Goal: Obtain resource: Obtain resource

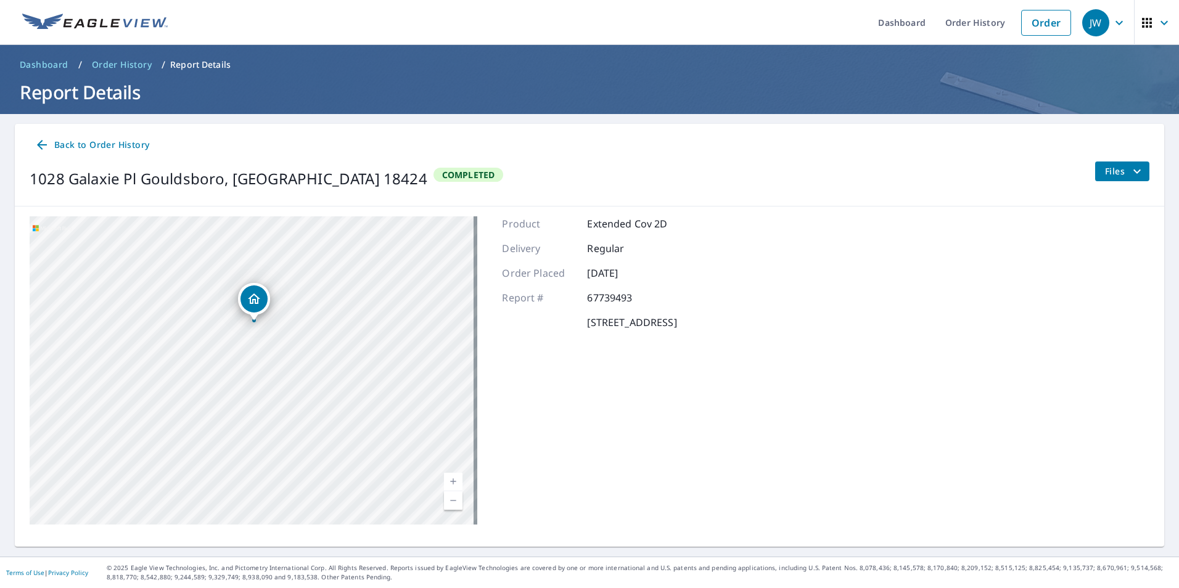
click at [1129, 174] on icon "filesDropdownBtn-67739493" at bounding box center [1136, 171] width 15 height 15
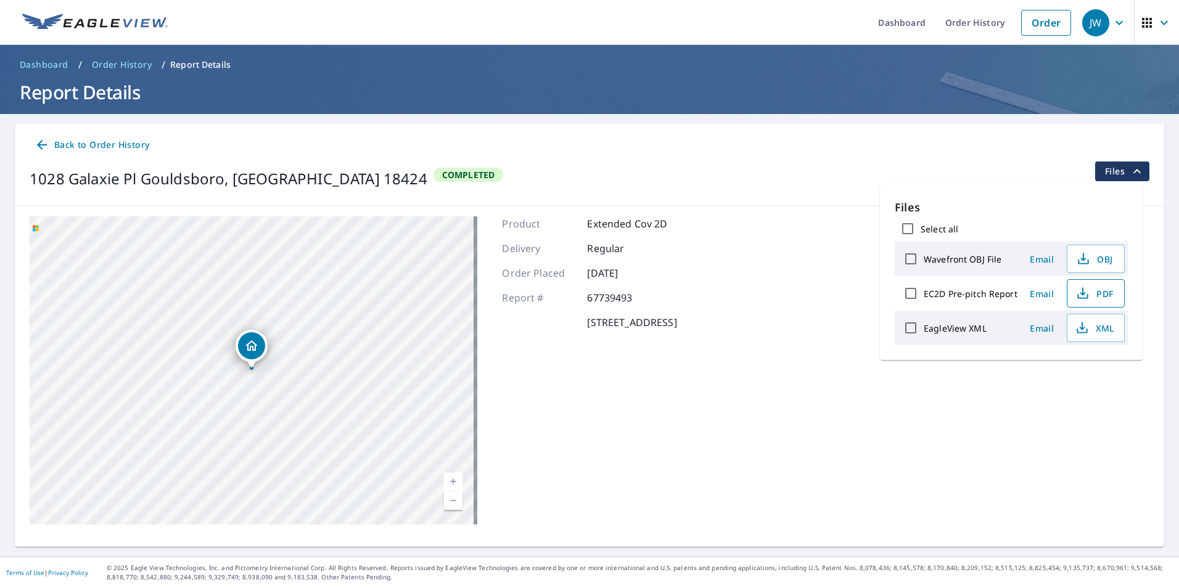
click at [1103, 293] on span "PDF" at bounding box center [1094, 293] width 39 height 15
click at [1091, 326] on span "XML" at bounding box center [1094, 328] width 39 height 15
click at [1091, 259] on span "OBJ" at bounding box center [1094, 259] width 39 height 15
click at [882, 390] on div "1028 Galaxie Pl Gouldsboro, PA 18424 Aerial Road A standard road map Aerial A d…" at bounding box center [589, 371] width 1149 height 328
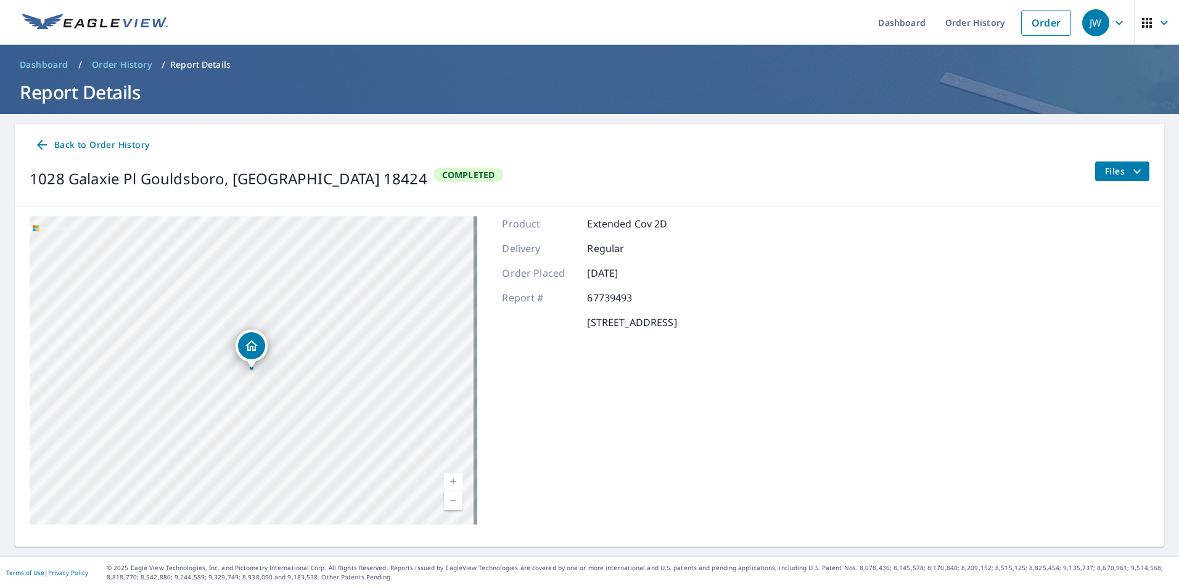
drag, startPoint x: 1118, startPoint y: 173, endPoint x: 1178, endPoint y: 199, distance: 65.2
click at [1120, 173] on span "Files" at bounding box center [1124, 171] width 39 height 15
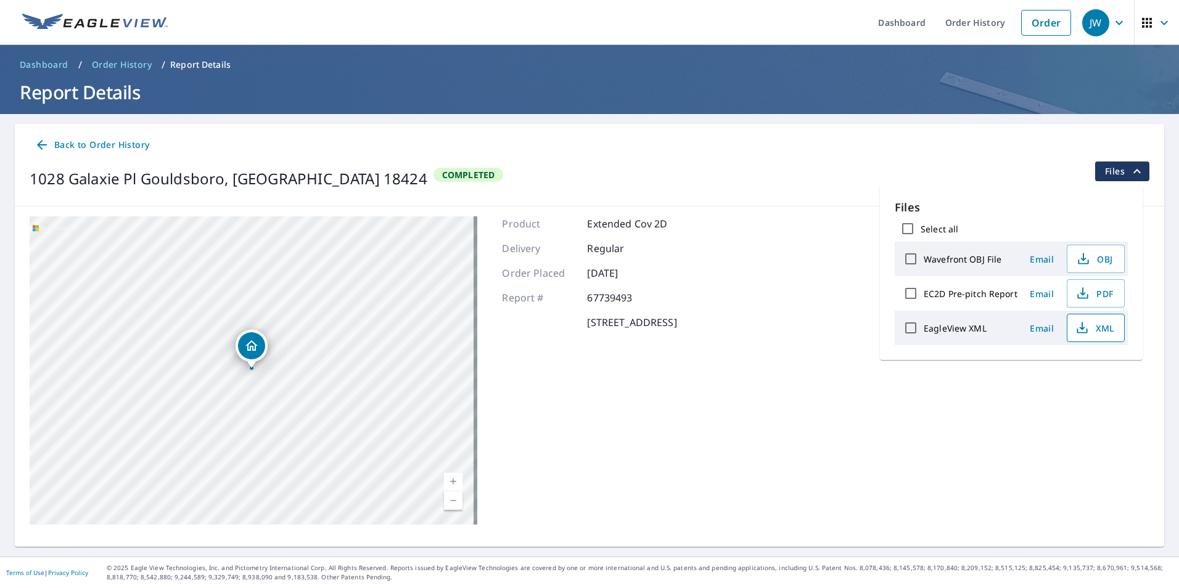
click at [1097, 326] on span "XML" at bounding box center [1094, 328] width 39 height 15
click at [822, 173] on div "1028 Galaxie Pl Gouldsboro, PA 18424 Completed Files" at bounding box center [590, 179] width 1120 height 35
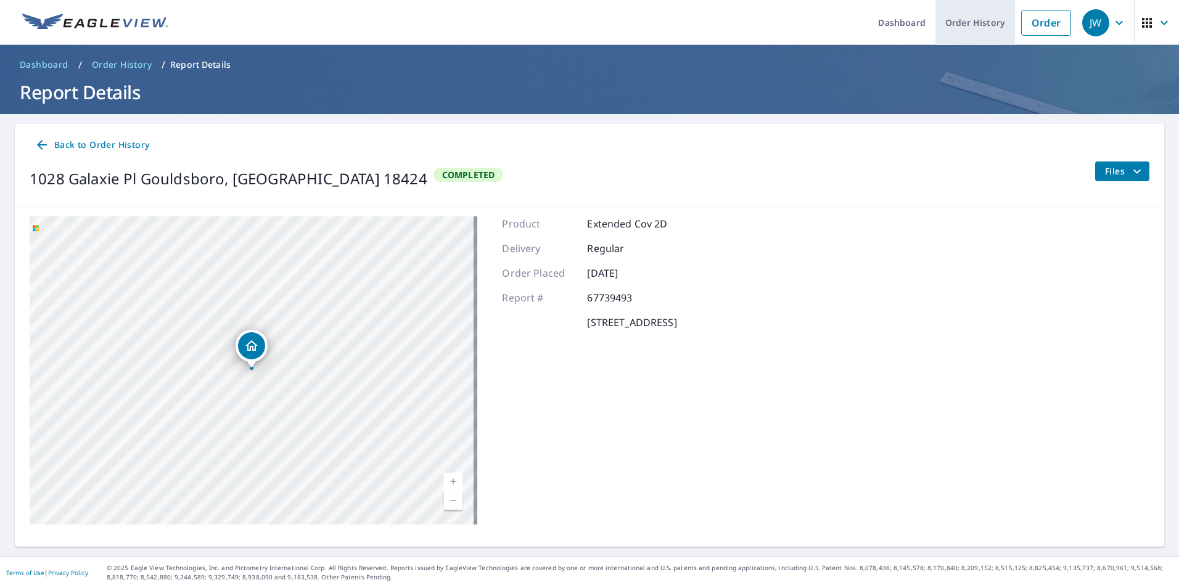
click at [981, 23] on link "Order History" at bounding box center [975, 22] width 80 height 45
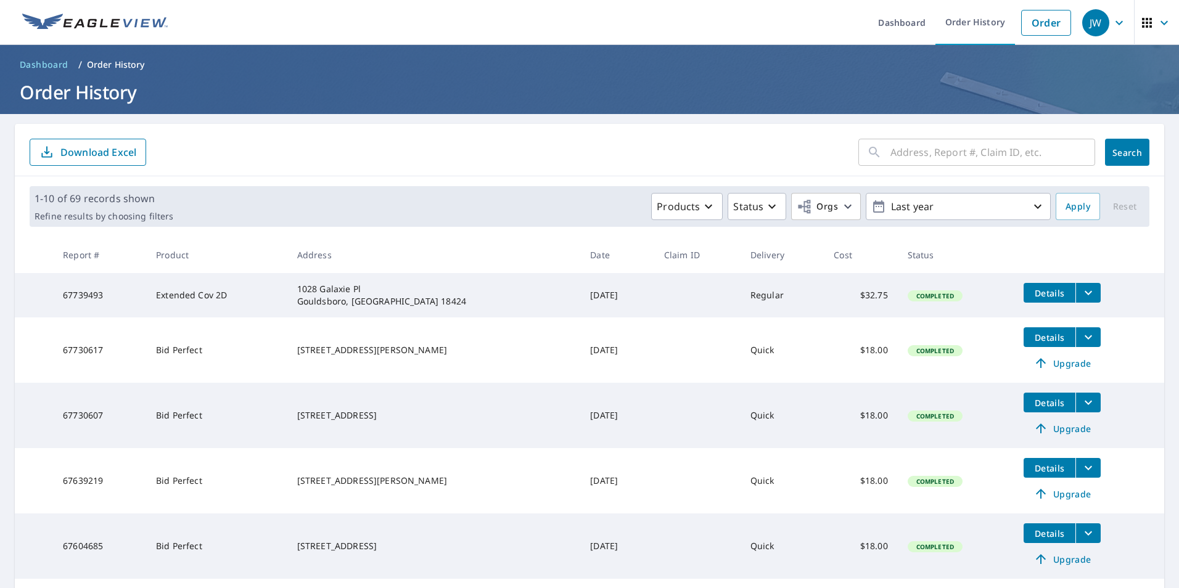
click at [1081, 290] on icon "filesDropdownBtn-67739493" at bounding box center [1088, 292] width 15 height 15
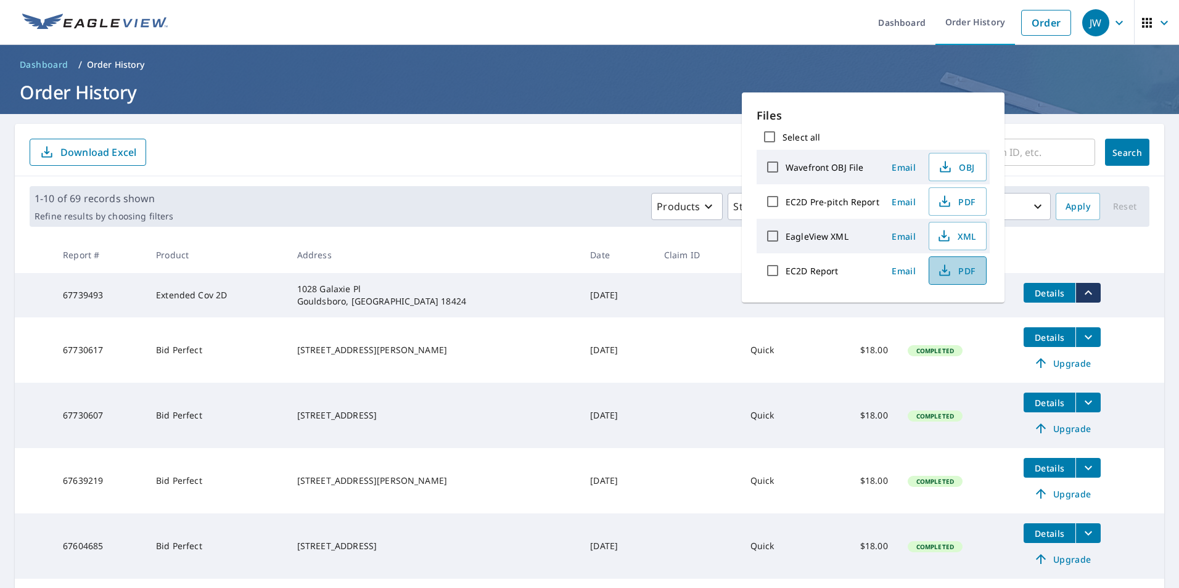
click at [970, 267] on span "PDF" at bounding box center [955, 270] width 39 height 15
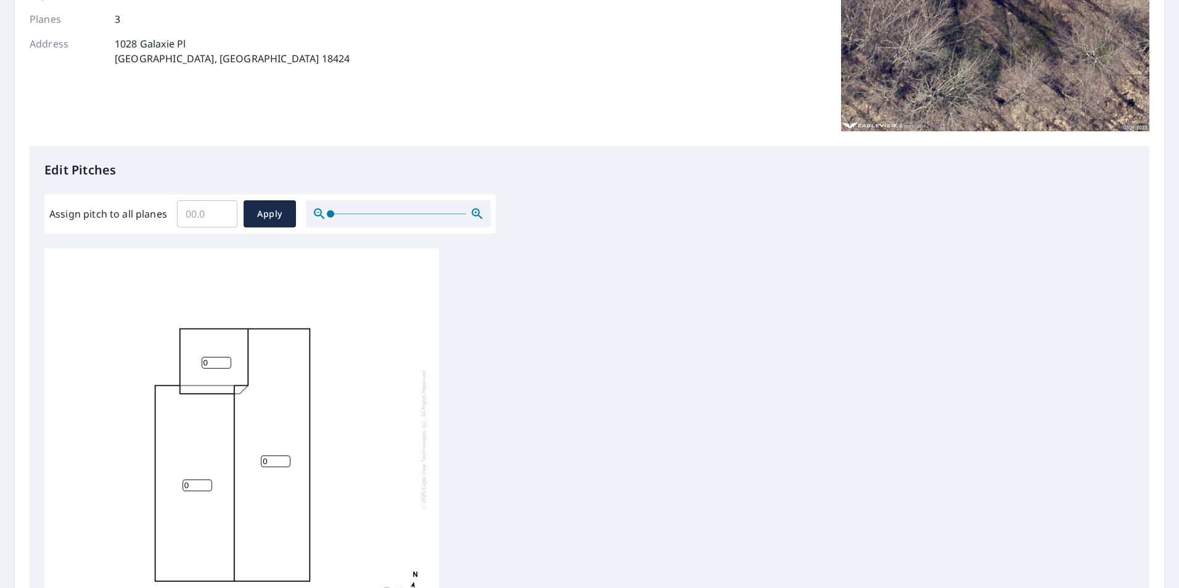
scroll to position [12, 0]
click at [226, 357] on input "1" at bounding box center [217, 363] width 30 height 12
click at [226, 357] on input "2" at bounding box center [217, 363] width 30 height 12
click at [226, 357] on input "3" at bounding box center [217, 363] width 30 height 12
click at [227, 357] on input "4" at bounding box center [217, 363] width 30 height 12
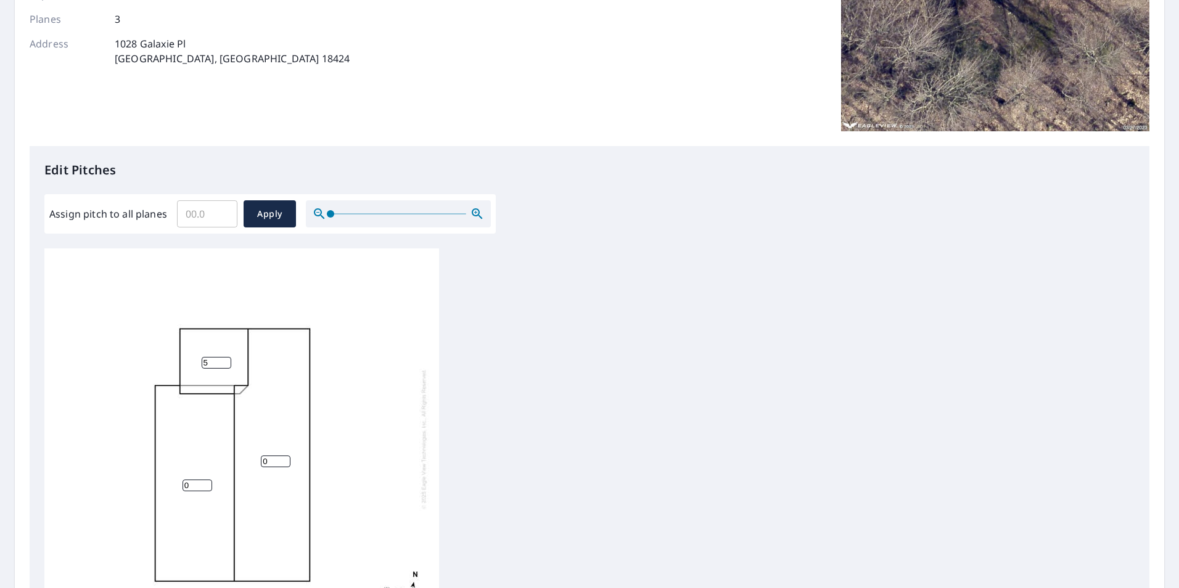
type input "5"
click at [227, 357] on input "5" at bounding box center [217, 363] width 30 height 12
click at [284, 456] on input "1" at bounding box center [276, 462] width 30 height 12
click at [284, 456] on input "2" at bounding box center [276, 462] width 30 height 12
click at [285, 456] on input "3" at bounding box center [276, 462] width 30 height 12
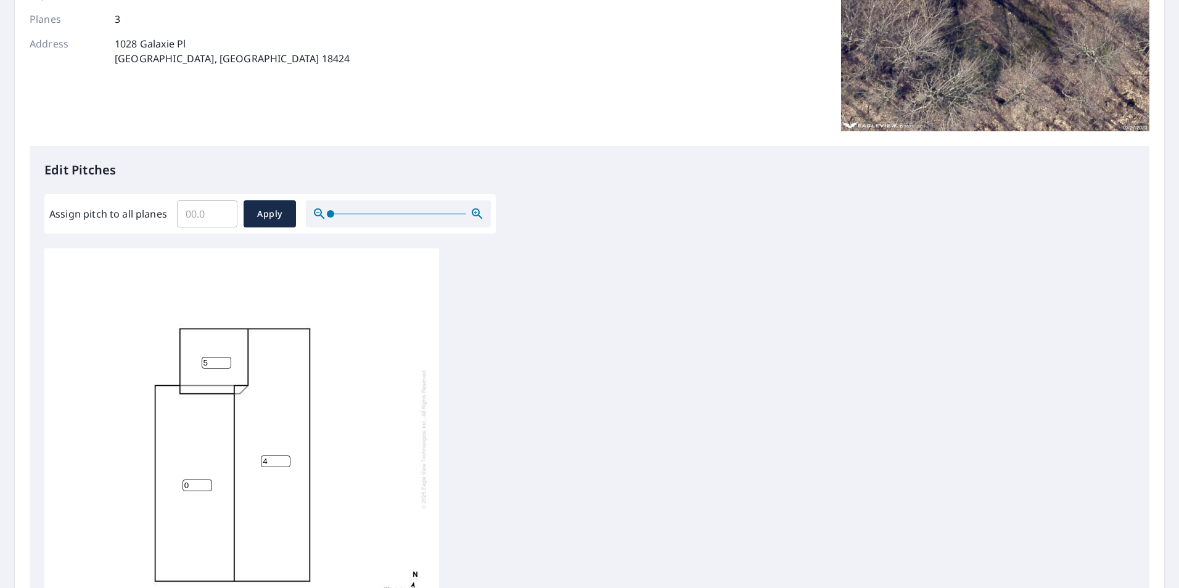
click at [285, 456] on input "4" at bounding box center [276, 462] width 30 height 12
type input "5"
click at [285, 456] on input "5" at bounding box center [276, 462] width 30 height 12
click at [207, 480] on input "1" at bounding box center [197, 486] width 30 height 12
click at [207, 480] on input "2" at bounding box center [197, 486] width 30 height 12
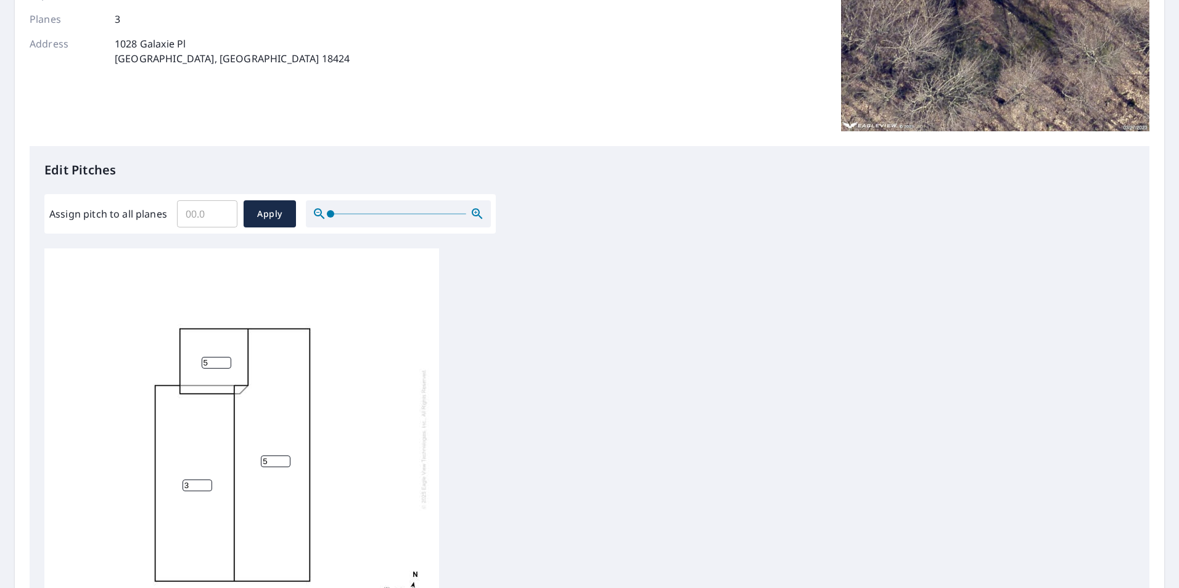
click at [207, 480] on input "3" at bounding box center [197, 486] width 30 height 12
click at [208, 480] on input "4" at bounding box center [197, 486] width 30 height 12
type input "5"
click at [208, 480] on input "5" at bounding box center [197, 486] width 30 height 12
click at [277, 219] on span "Apply" at bounding box center [269, 214] width 33 height 15
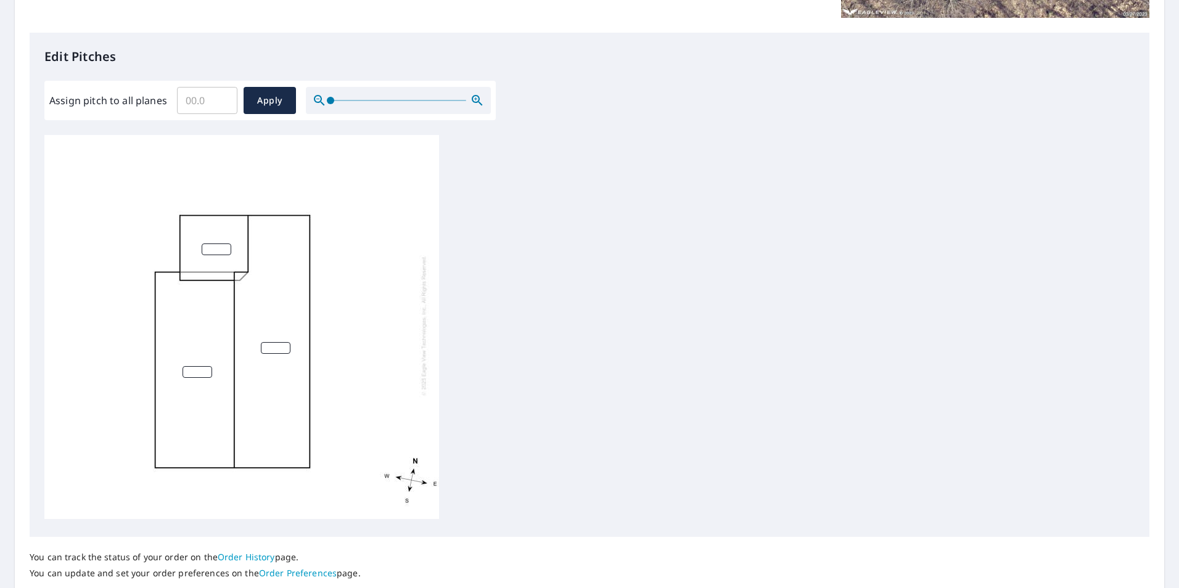
scroll to position [308, 0]
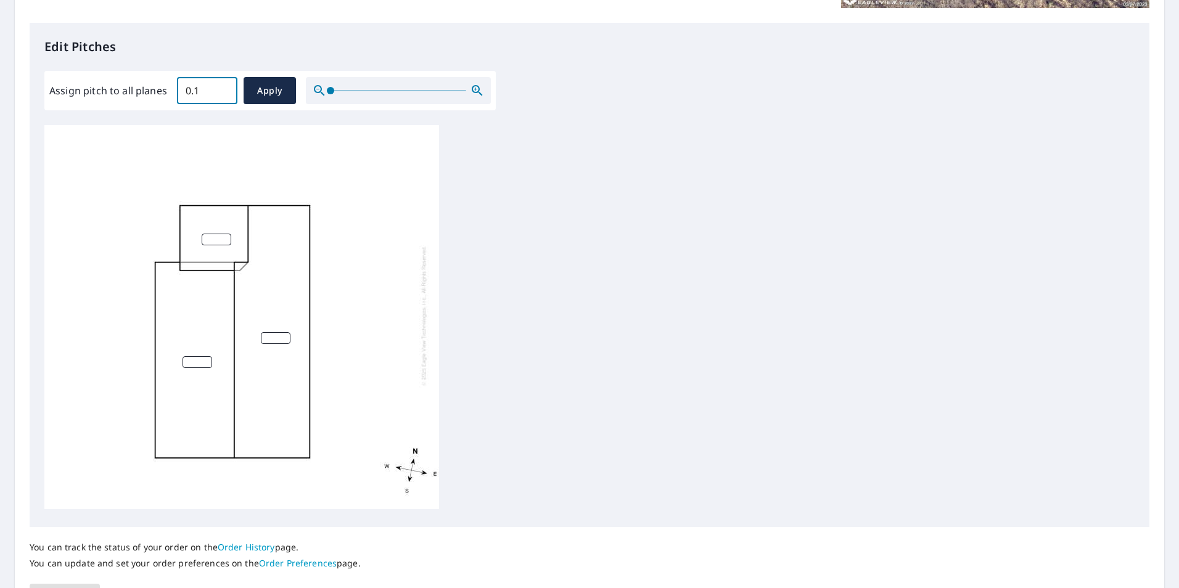
click at [222, 88] on input "0.1" at bounding box center [207, 90] width 60 height 35
click at [223, 88] on input "0.2" at bounding box center [207, 90] width 60 height 35
click at [223, 88] on input "0.3" at bounding box center [207, 90] width 60 height 35
click at [223, 88] on input "0.4" at bounding box center [207, 90] width 60 height 35
click at [224, 88] on input "0.5" at bounding box center [207, 90] width 60 height 35
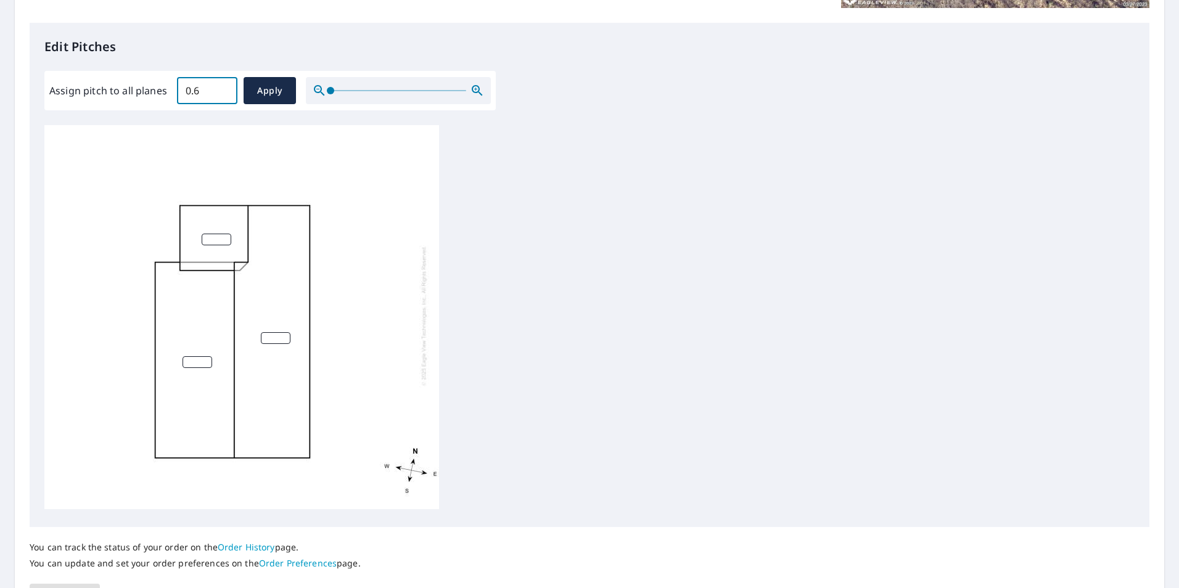
click at [224, 88] on input "0.6" at bounding box center [207, 90] width 60 height 35
click at [224, 88] on input "0.7" at bounding box center [207, 90] width 60 height 35
click at [224, 88] on input "0.8" at bounding box center [207, 90] width 60 height 35
click at [224, 88] on input "0.9" at bounding box center [207, 90] width 60 height 35
click at [224, 88] on input "1.5" at bounding box center [207, 90] width 60 height 35
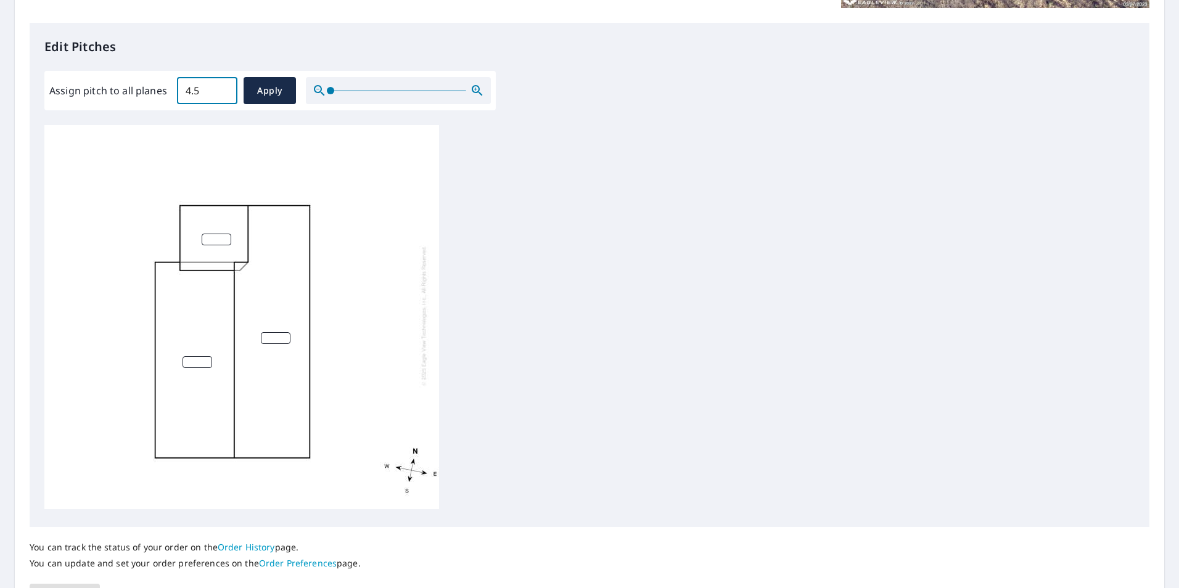
click at [227, 89] on input "4.5" at bounding box center [207, 90] width 60 height 35
click at [228, 89] on input "4.5" at bounding box center [207, 90] width 60 height 35
click at [229, 89] on input "4.5" at bounding box center [207, 90] width 60 height 35
click at [224, 89] on input "4.6" at bounding box center [207, 90] width 60 height 35
click at [224, 89] on input "4.7" at bounding box center [207, 90] width 60 height 35
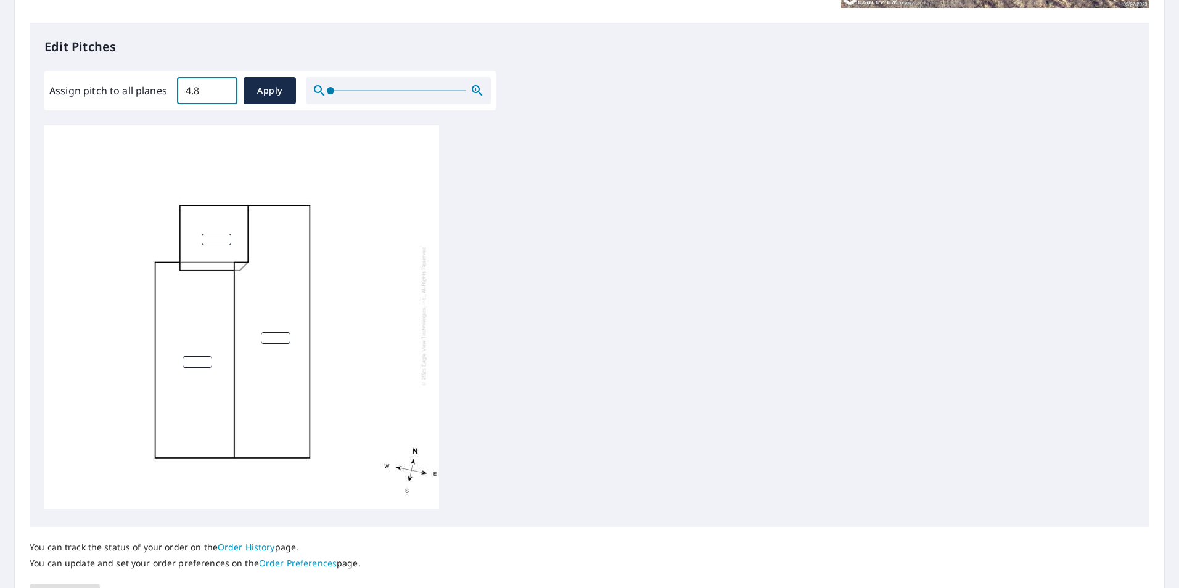
click at [224, 89] on input "4.8" at bounding box center [207, 90] width 60 height 35
click at [225, 89] on input "4.9" at bounding box center [207, 90] width 60 height 35
type input "5"
click at [225, 89] on input "5" at bounding box center [207, 90] width 60 height 35
click at [274, 89] on span "Apply" at bounding box center [269, 90] width 33 height 15
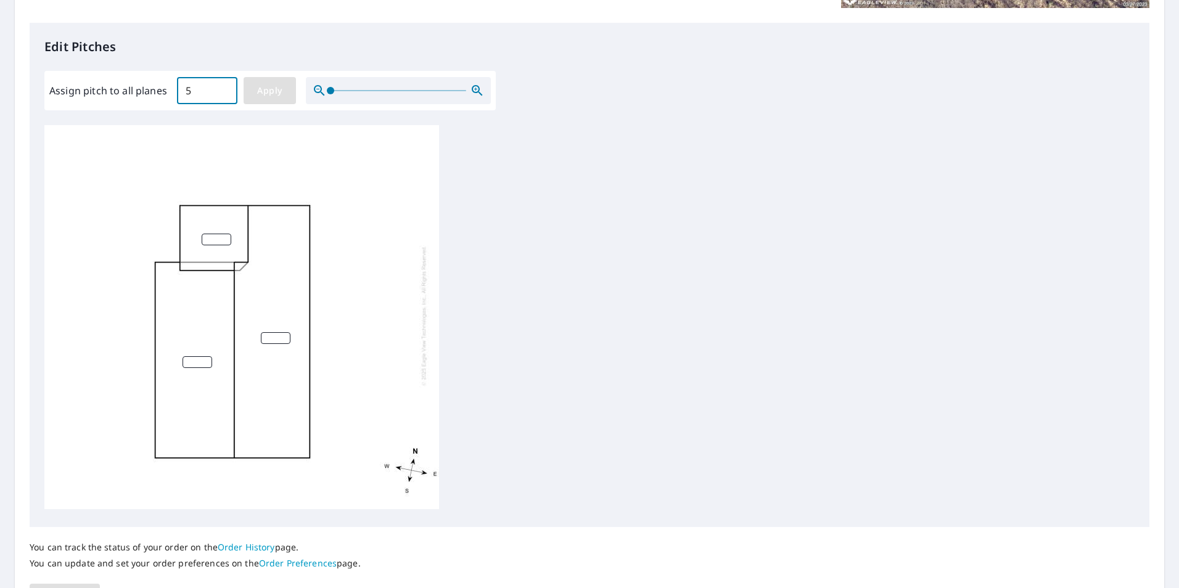
type input "5"
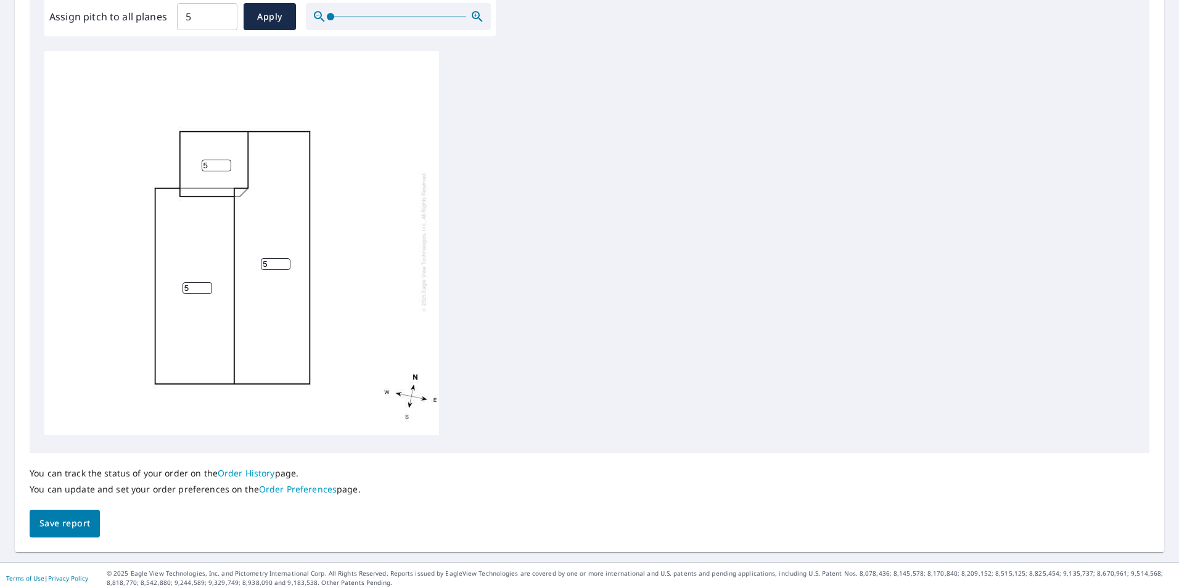
scroll to position [388, 0]
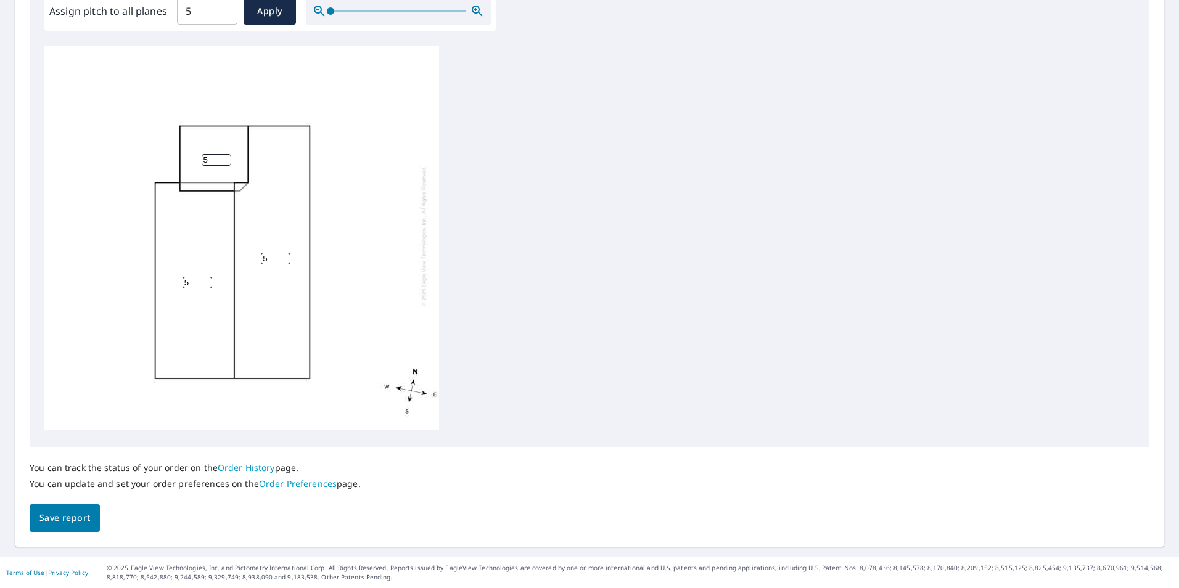
click at [79, 518] on span "Save report" at bounding box center [64, 517] width 51 height 15
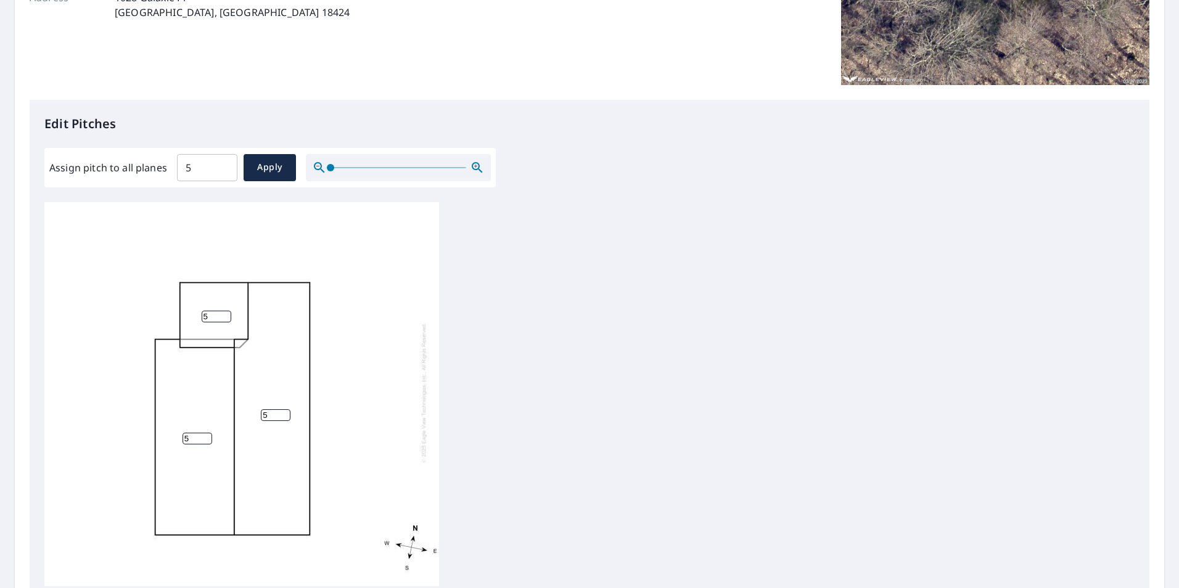
scroll to position [0, 0]
